Goal: Go to known website: Access a specific website the user already knows

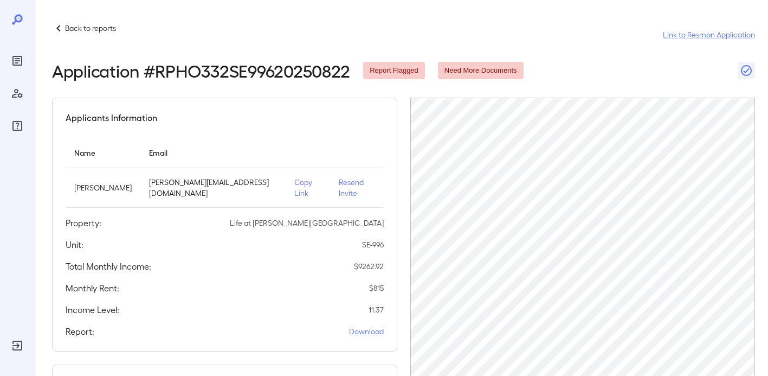
click at [62, 30] on icon at bounding box center [58, 28] width 13 height 13
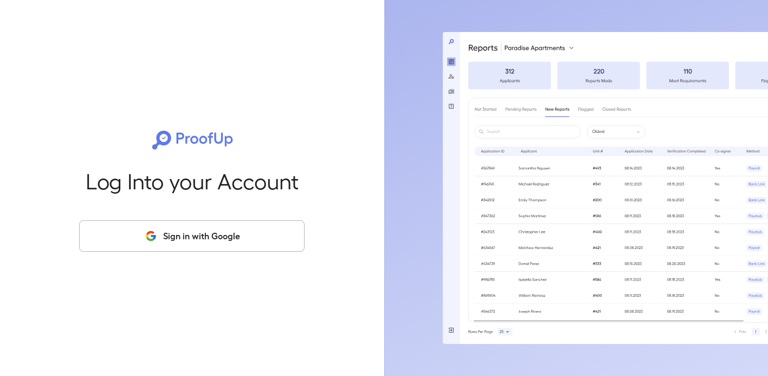
click at [196, 256] on div "Log Into your Account Sign in with Google" at bounding box center [192, 188] width 350 height 376
click at [215, 243] on button "Sign in with Google" at bounding box center [192, 235] width 226 height 31
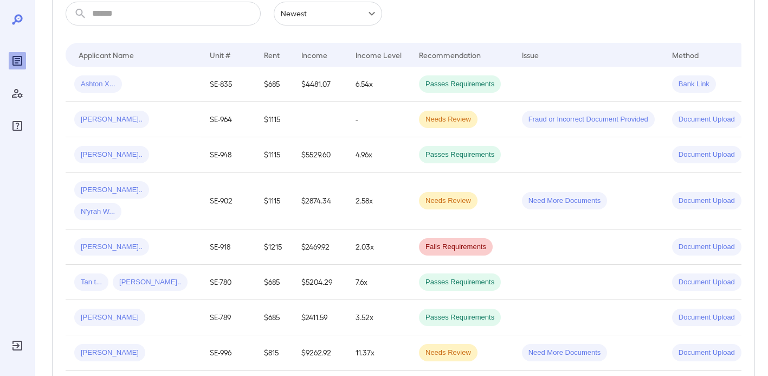
scroll to position [196, 0]
